Goal: Task Accomplishment & Management: Manage account settings

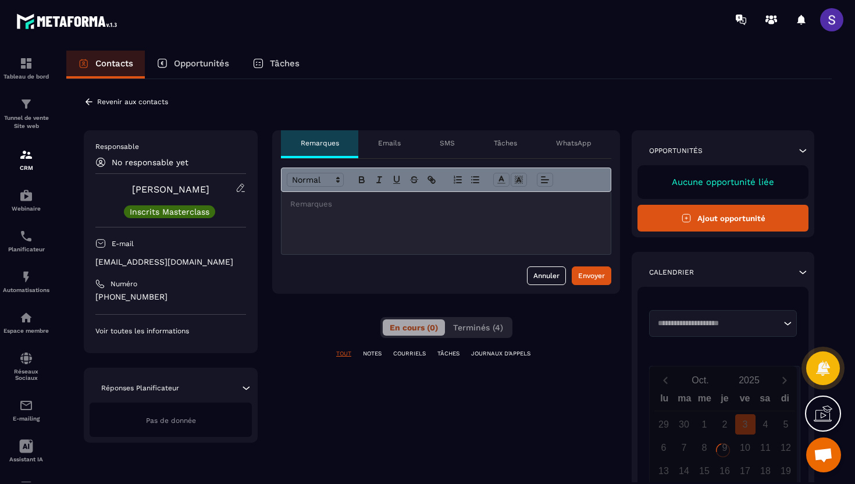
click at [88, 97] on icon at bounding box center [89, 102] width 10 height 10
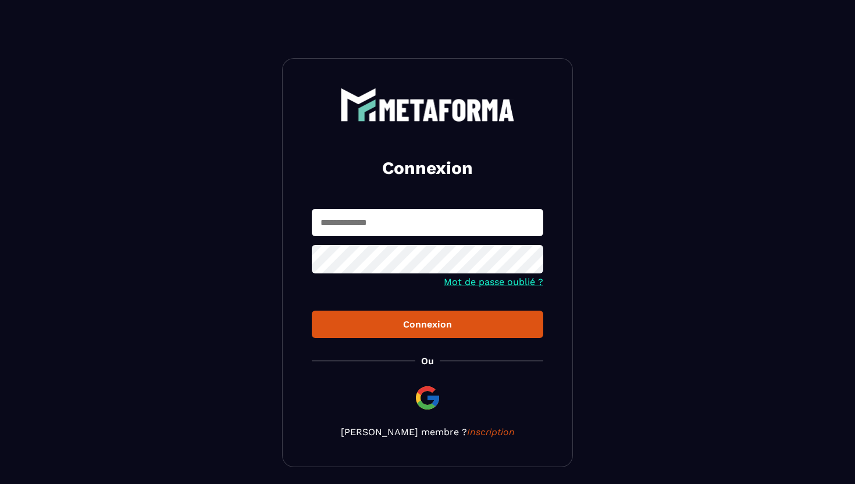
type input "**********"
click at [465, 317] on button "Connexion" at bounding box center [428, 324] width 232 height 27
